Goal: Check status

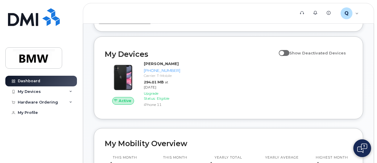
scroll to position [48, 0]
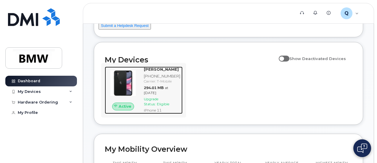
click at [143, 79] on div "Gerhard Eglhofer 864-448-4008 Carrier: T-Mobile 294.01 MB at Aug 01, 2025 Upgra…" at bounding box center [162, 90] width 41 height 47
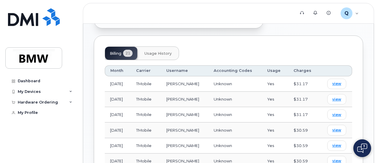
scroll to position [267, 0]
click at [164, 51] on span "Usage History" at bounding box center [158, 53] width 27 height 5
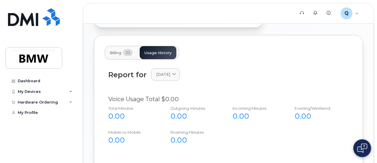
scroll to position [237, 0]
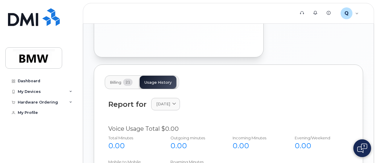
click at [112, 80] on span "Billing" at bounding box center [116, 82] width 12 height 5
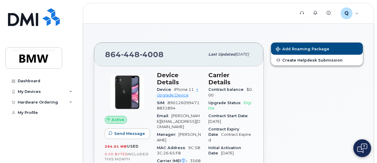
scroll to position [0, 0]
